Goal: Task Accomplishment & Management: Complete application form

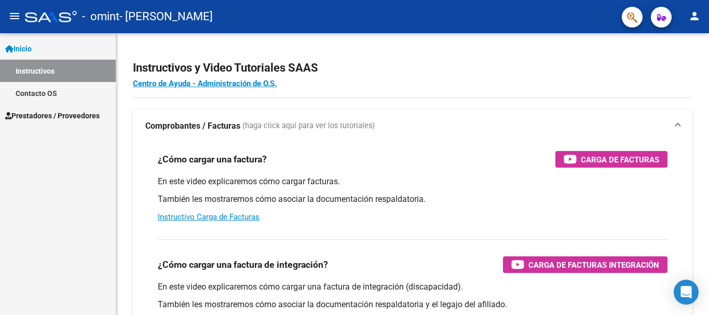
click at [50, 116] on span "Prestadores / Proveedores" at bounding box center [52, 115] width 95 height 11
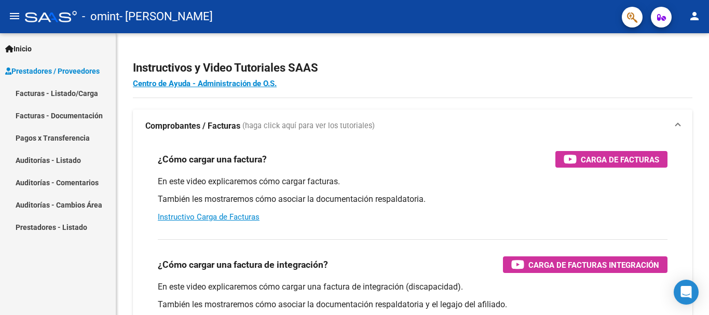
click at [53, 93] on link "Facturas - Listado/Carga" at bounding box center [58, 93] width 116 height 22
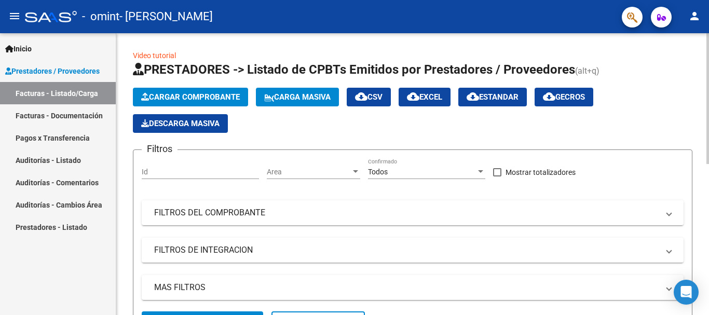
click at [192, 98] on span "Cargar Comprobante" at bounding box center [190, 96] width 99 height 9
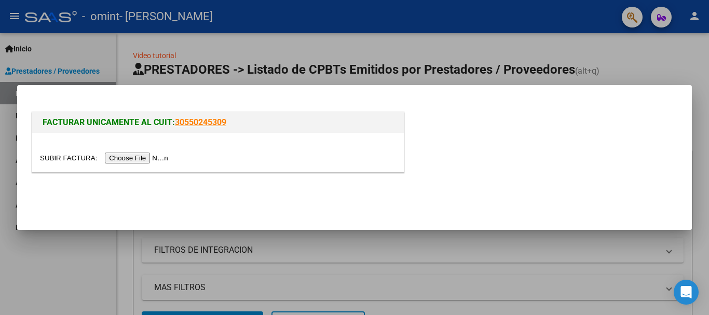
click at [159, 158] on input "file" at bounding box center [105, 158] width 131 height 11
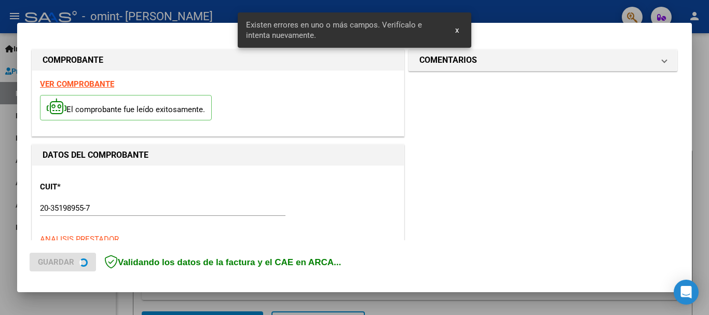
scroll to position [259, 0]
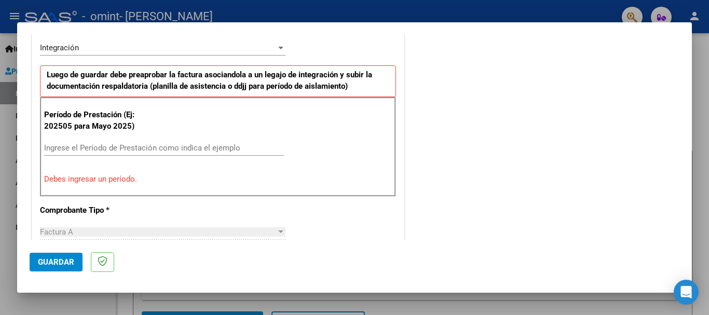
click at [70, 146] on input "Ingrese el Período de Prestación como indica el ejemplo" at bounding box center [164, 147] width 240 height 9
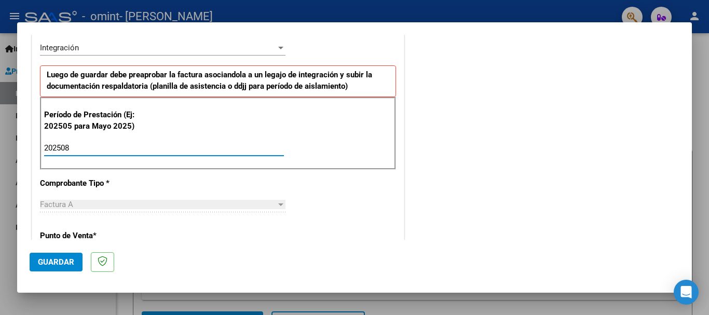
type input "202508"
click at [323, 191] on div "CUIT * 20-35198955-7 Ingresar CUIT ANALISIS PRESTADOR [PERSON_NAME] [PERSON_NAM…" at bounding box center [218, 296] width 372 height 782
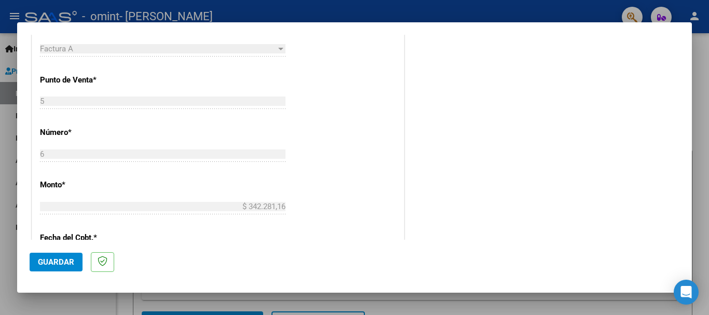
scroll to position [467, 0]
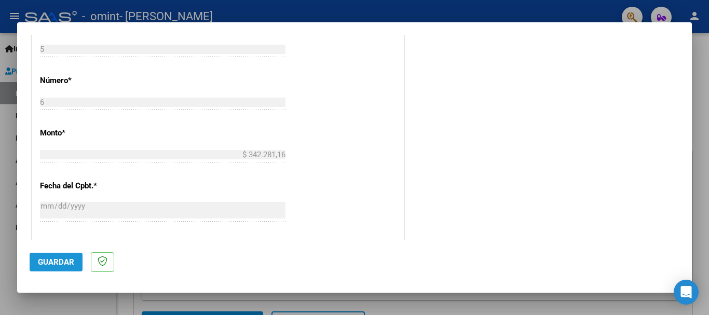
click at [64, 262] on span "Guardar" at bounding box center [56, 262] width 36 height 9
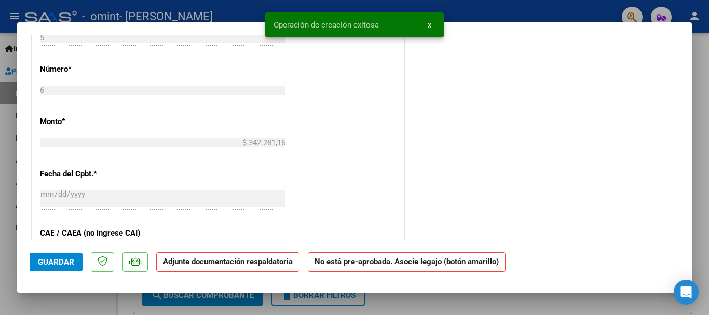
scroll to position [0, 0]
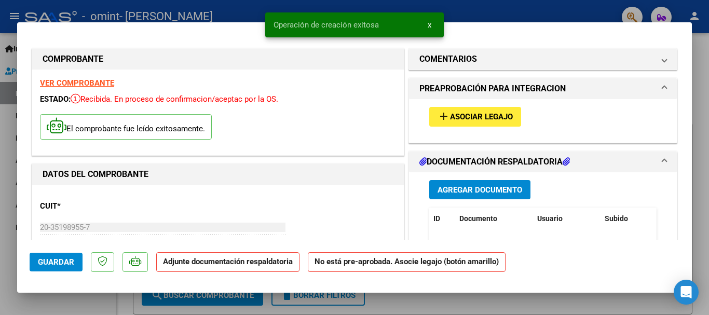
click at [462, 112] on span "add Asociar Legajo" at bounding box center [475, 116] width 75 height 9
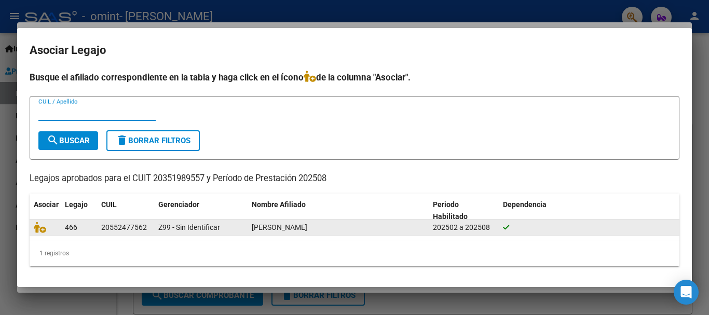
click at [236, 231] on div "Z99 - Sin Identificar" at bounding box center [200, 228] width 85 height 12
click at [534, 229] on div at bounding box center [589, 228] width 173 height 12
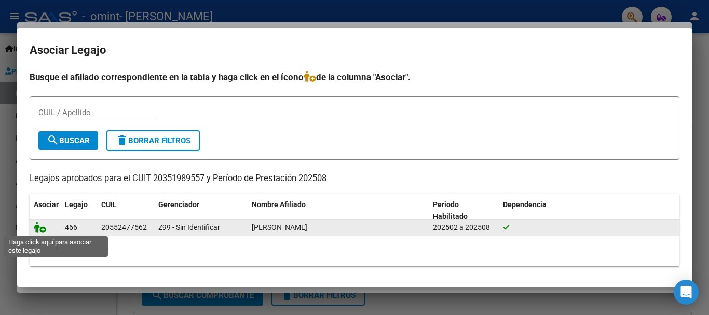
click at [43, 232] on icon at bounding box center [40, 227] width 12 height 11
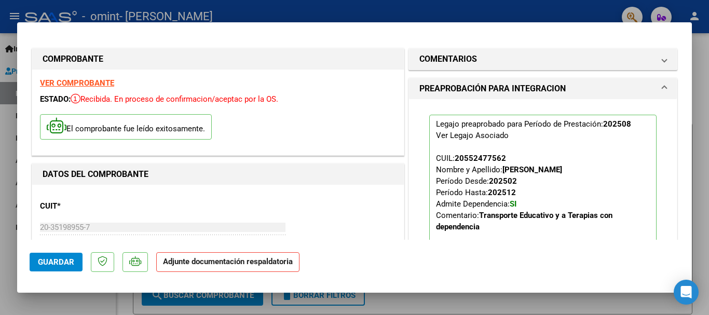
scroll to position [104, 0]
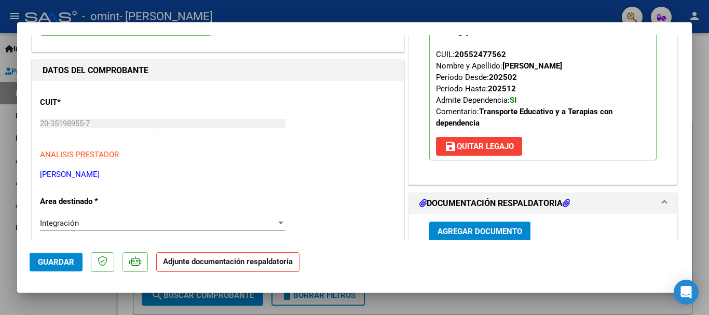
click at [563, 203] on icon at bounding box center [566, 203] width 7 height 8
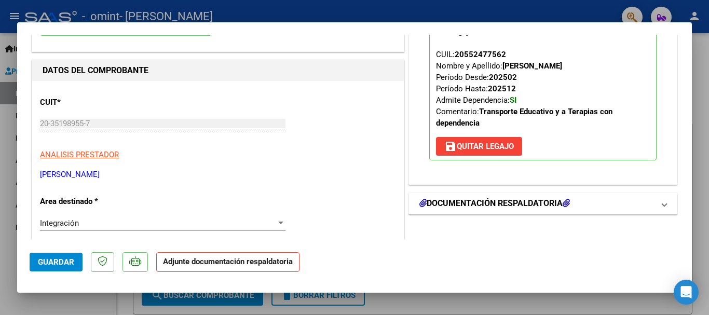
click at [560, 201] on h1 "DOCUMENTACIÓN RESPALDATORIA" at bounding box center [495, 203] width 151 height 12
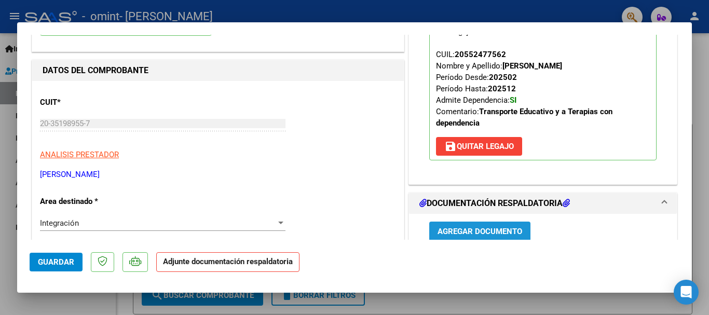
click at [494, 228] on span "Agregar Documento" at bounding box center [480, 231] width 85 height 9
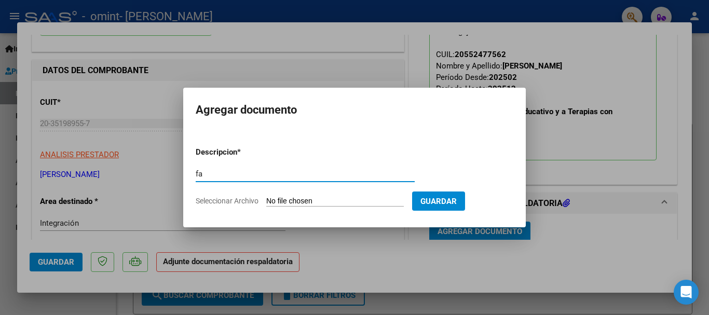
type input "f"
type input "FACTURA TRANSPORTE AGOSTO"
click at [321, 197] on input "Seleccionar Archivo" at bounding box center [335, 202] width 138 height 10
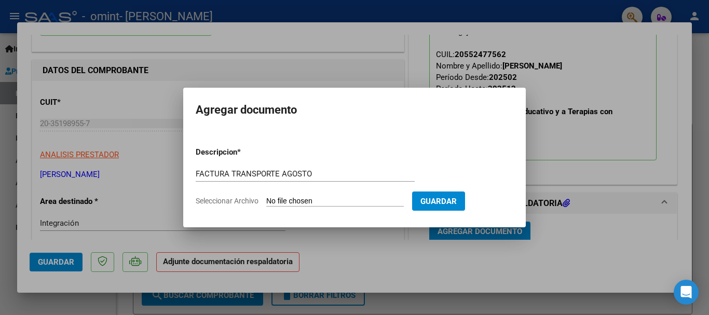
type input "C:\fakepath\FACTTURA [PERSON_NAME][GEOGRAPHIC_DATA]- TRANSPORTE AGOSTO.pdf"
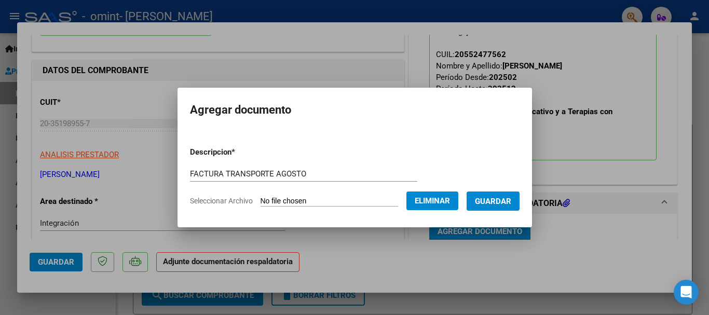
click at [504, 201] on span "Guardar" at bounding box center [493, 201] width 36 height 9
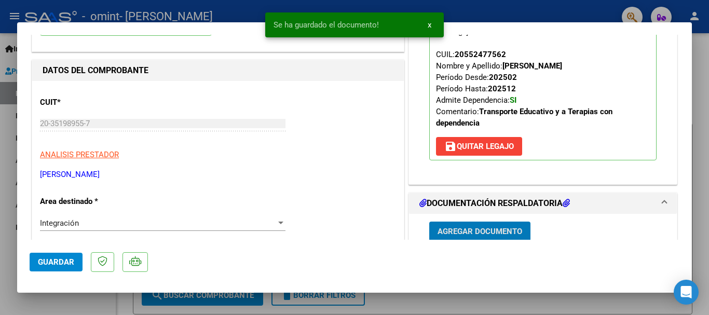
scroll to position [105, 0]
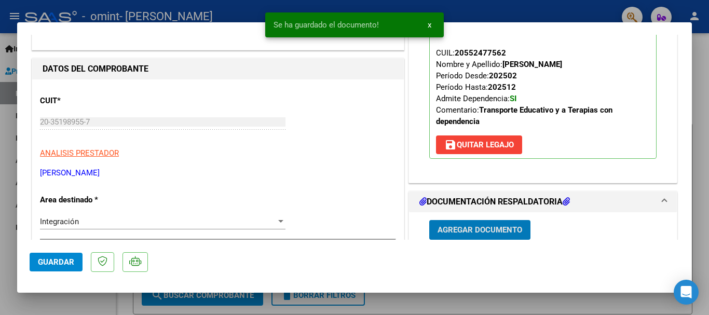
click at [489, 231] on span "Agregar Documento" at bounding box center [480, 230] width 85 height 9
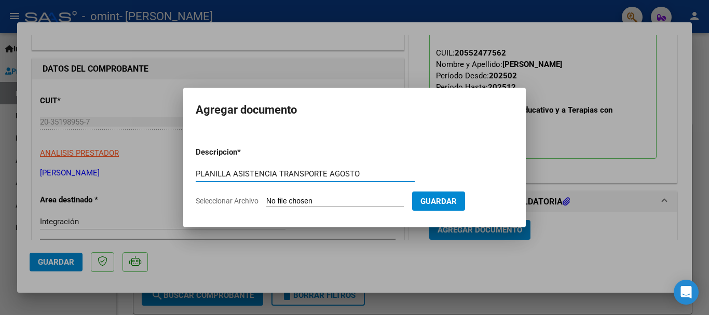
type input "PLANILLA ASISTENCIA TRANSPORTE AGOSTO"
click at [227, 197] on span "Seleccionar Archivo" at bounding box center [227, 201] width 63 height 8
click at [266, 197] on input "Seleccionar Archivo" at bounding box center [335, 202] width 138 height 10
click at [245, 199] on span "Seleccionar Archivo" at bounding box center [227, 201] width 63 height 8
click at [266, 199] on input "Seleccionar Archivo" at bounding box center [335, 202] width 138 height 10
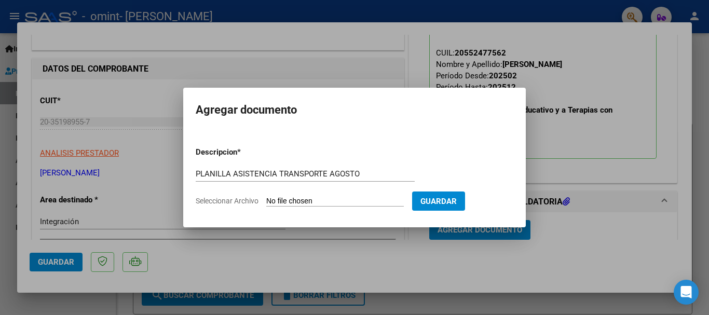
type input "C:\fakepath\Planilla Asistencia Transporte julio - [PERSON_NAME] (1).pdf"
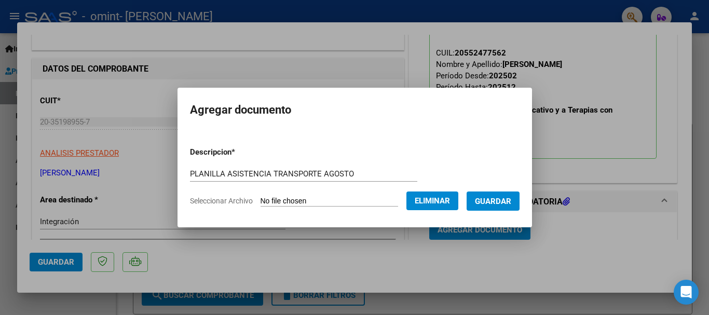
click at [450, 204] on span "Eliminar" at bounding box center [432, 200] width 35 height 9
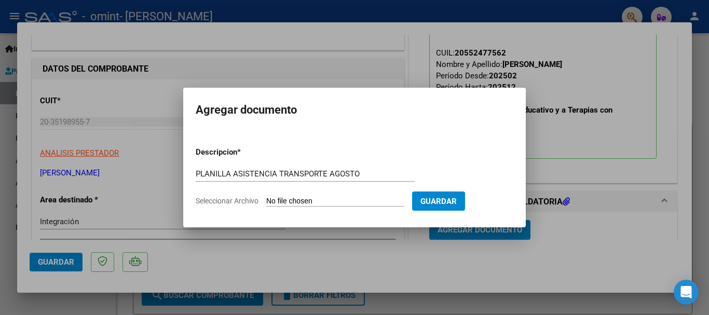
click at [241, 201] on span "Seleccionar Archivo" at bounding box center [227, 201] width 63 height 8
click at [266, 201] on input "Seleccionar Archivo" at bounding box center [335, 202] width 138 height 10
type input "C:\fakepath\[PERSON_NAME][GEOGRAPHIC_DATA] - transporte agosto .pdf"
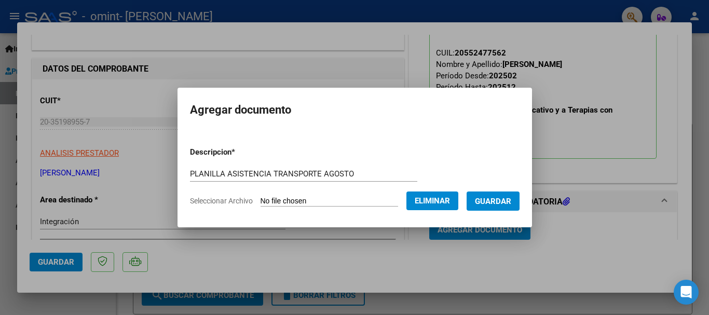
click at [488, 199] on span "Guardar" at bounding box center [493, 201] width 36 height 9
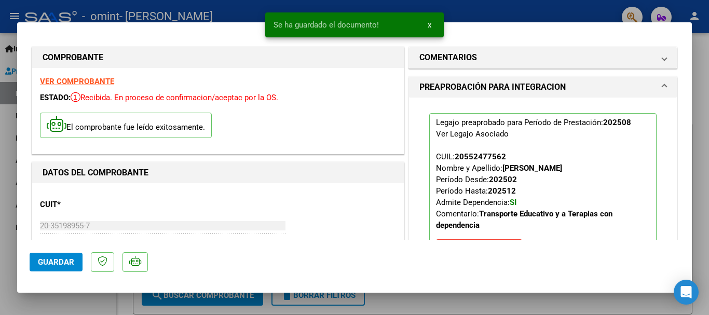
scroll to position [0, 0]
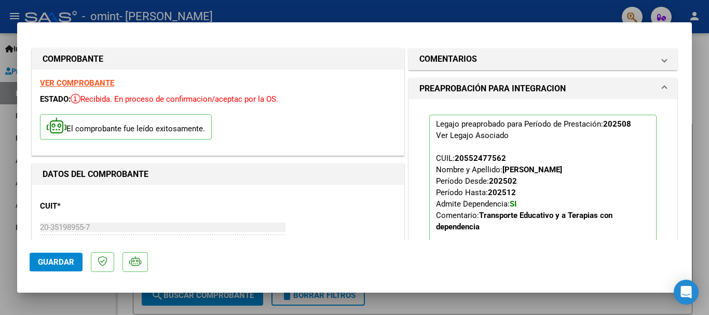
click at [544, 303] on div at bounding box center [354, 157] width 709 height 315
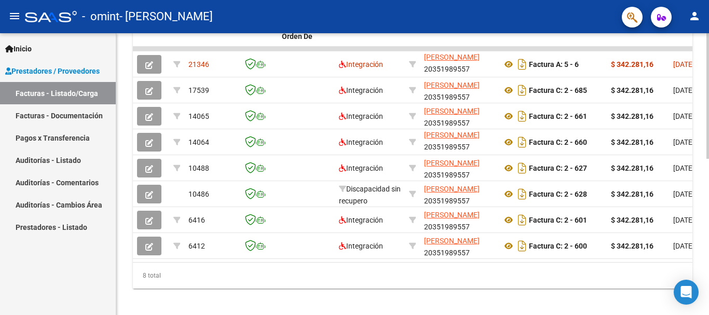
scroll to position [347, 0]
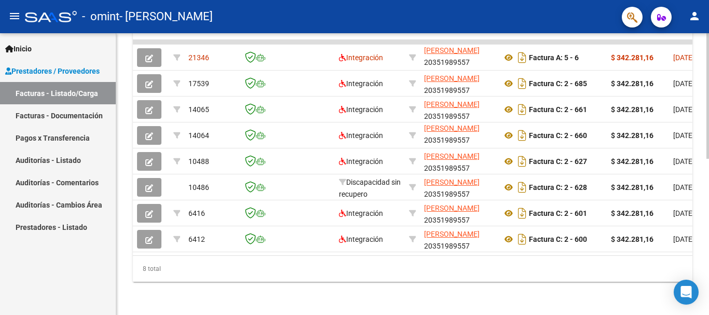
click at [701, 216] on div at bounding box center [708, 253] width 3 height 126
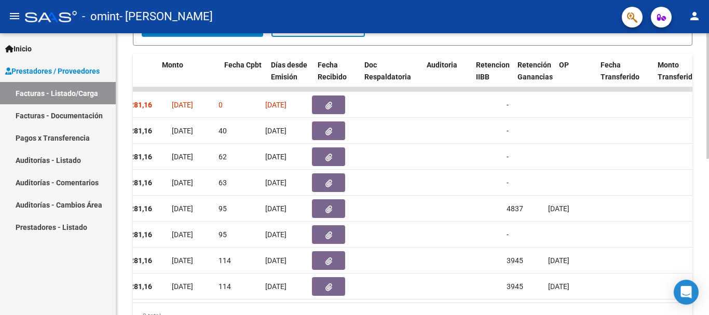
scroll to position [0, 449]
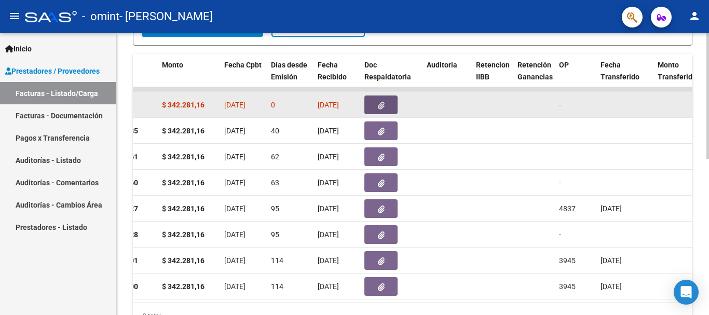
click at [375, 106] on button "button" at bounding box center [381, 105] width 33 height 19
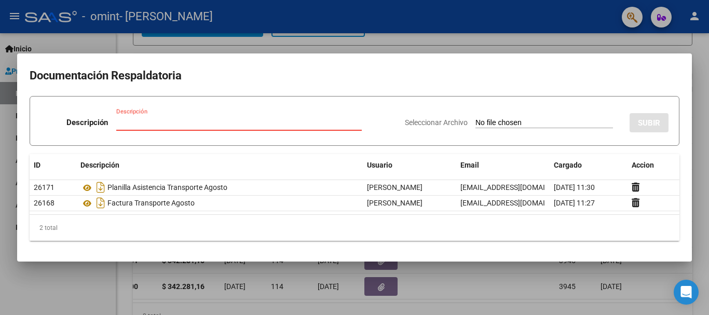
click at [126, 122] on input "Descripción" at bounding box center [239, 122] width 246 height 9
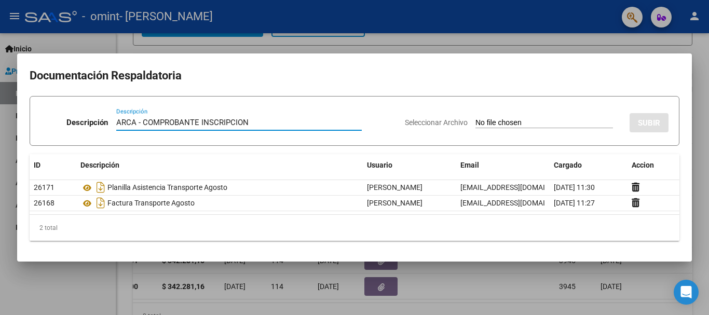
type input "ARCA - COMPROBANTE INSCRIPCION"
click at [442, 119] on span "Seleccionar Archivo" at bounding box center [436, 122] width 63 height 8
click at [476, 119] on input "Seleccionar Archivo" at bounding box center [545, 123] width 138 height 10
type input "C:\fakepath\ARCA - [PERSON_NAME] -.pdf"
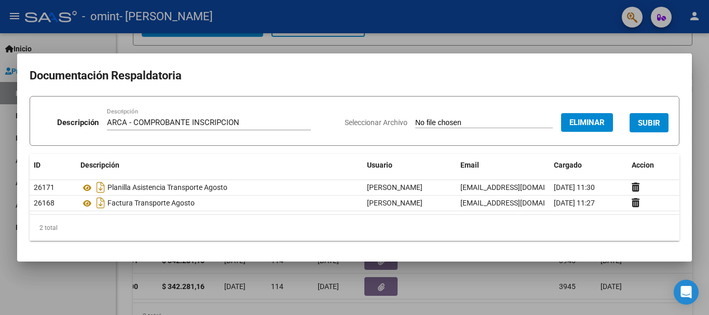
click at [641, 126] on span "SUBIR" at bounding box center [649, 122] width 22 height 9
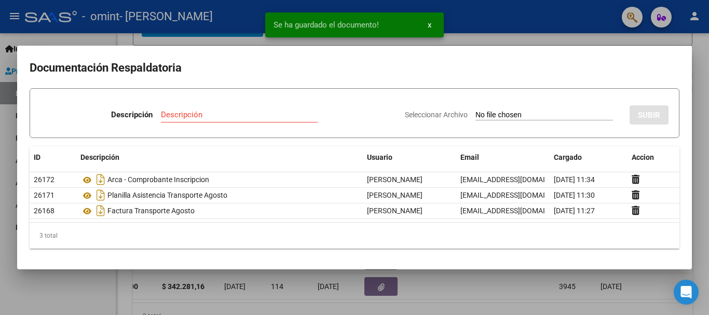
click at [473, 281] on div at bounding box center [354, 157] width 709 height 315
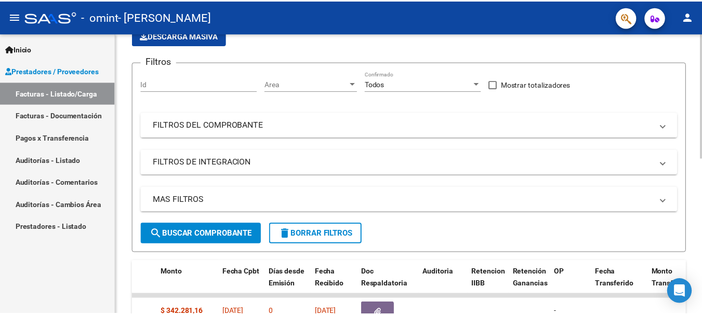
scroll to position [0, 0]
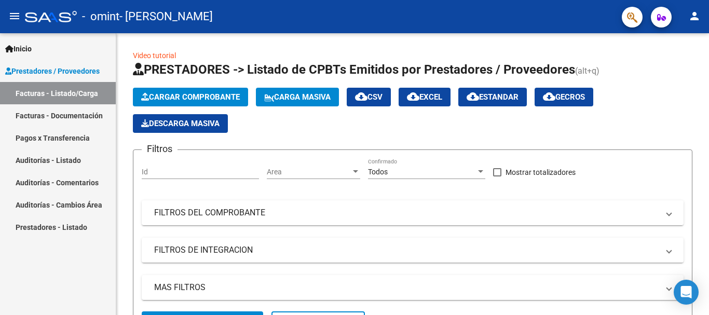
click at [696, 15] on mat-icon "person" at bounding box center [695, 16] width 12 height 12
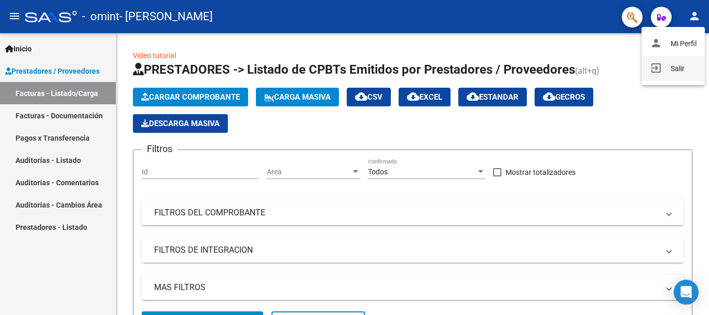
click at [670, 69] on button "exit_to_app Salir" at bounding box center [673, 68] width 63 height 25
